Goal: Information Seeking & Learning: Learn about a topic

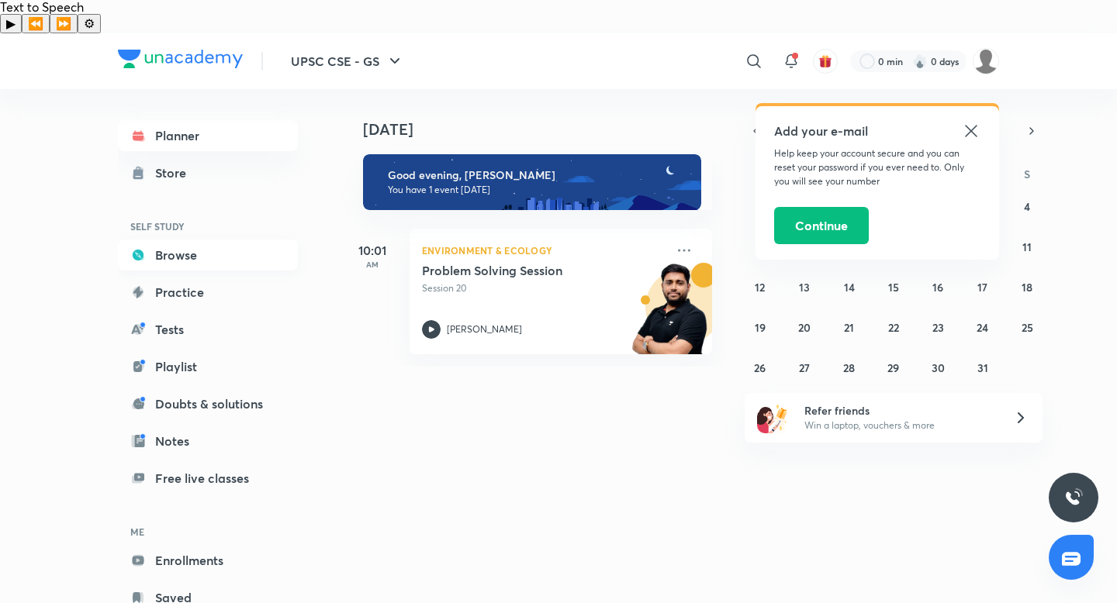
click at [177, 240] on link "Browse" at bounding box center [208, 255] width 180 height 31
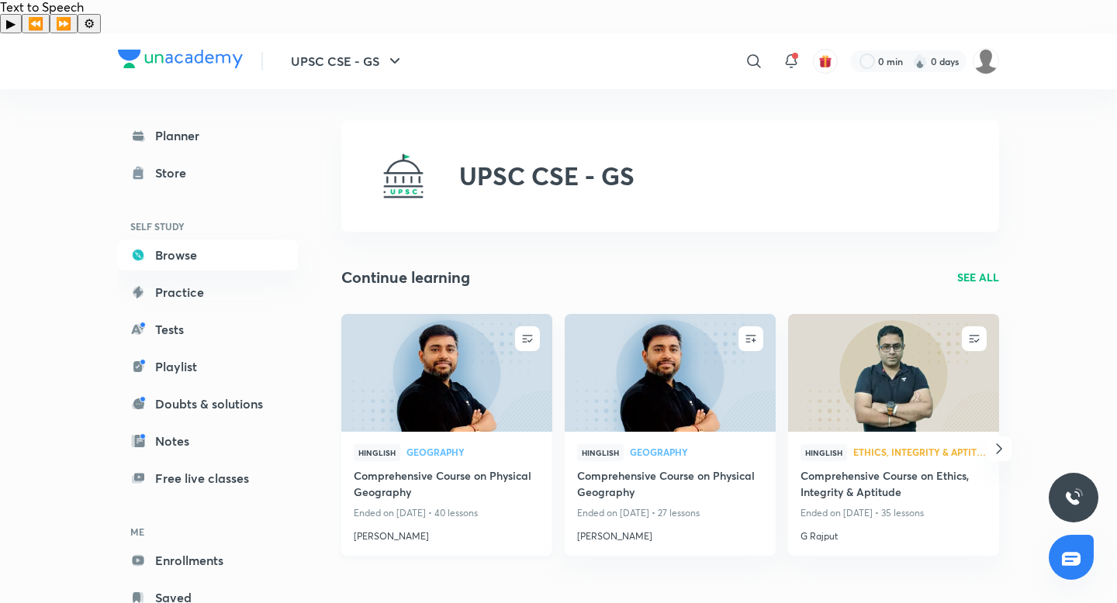
click at [437, 468] on h4 "Comprehensive Course on Physical Geography" at bounding box center [447, 486] width 186 height 36
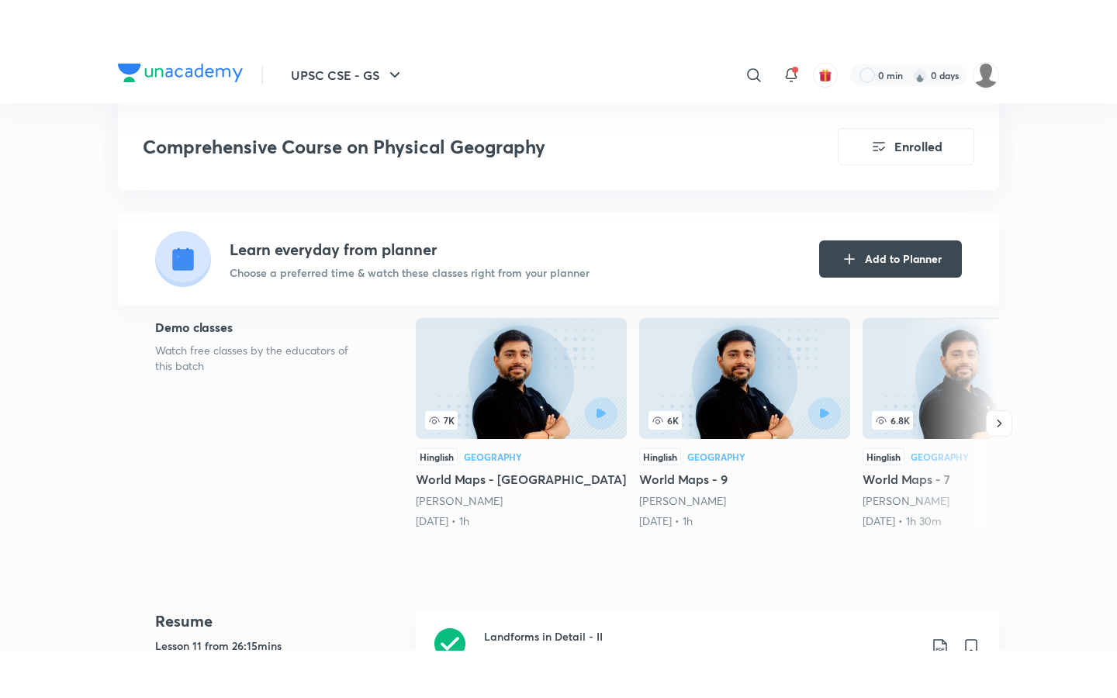
scroll to position [619, 0]
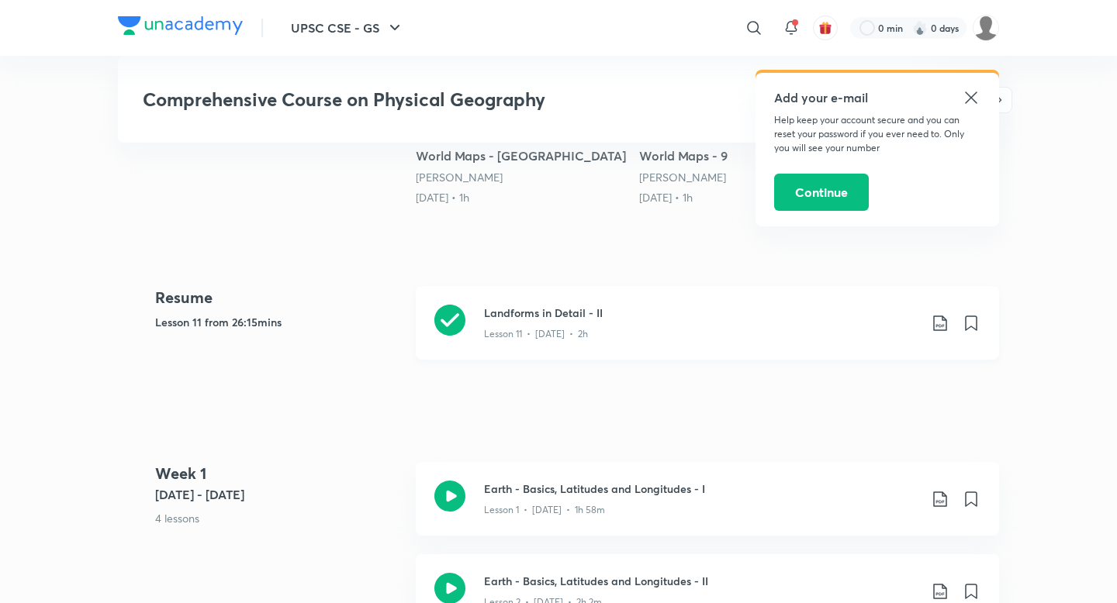
click at [573, 321] on div "Lesson 11 • [DATE] • 2h" at bounding box center [701, 331] width 434 height 20
